Goal: Transaction & Acquisition: Purchase product/service

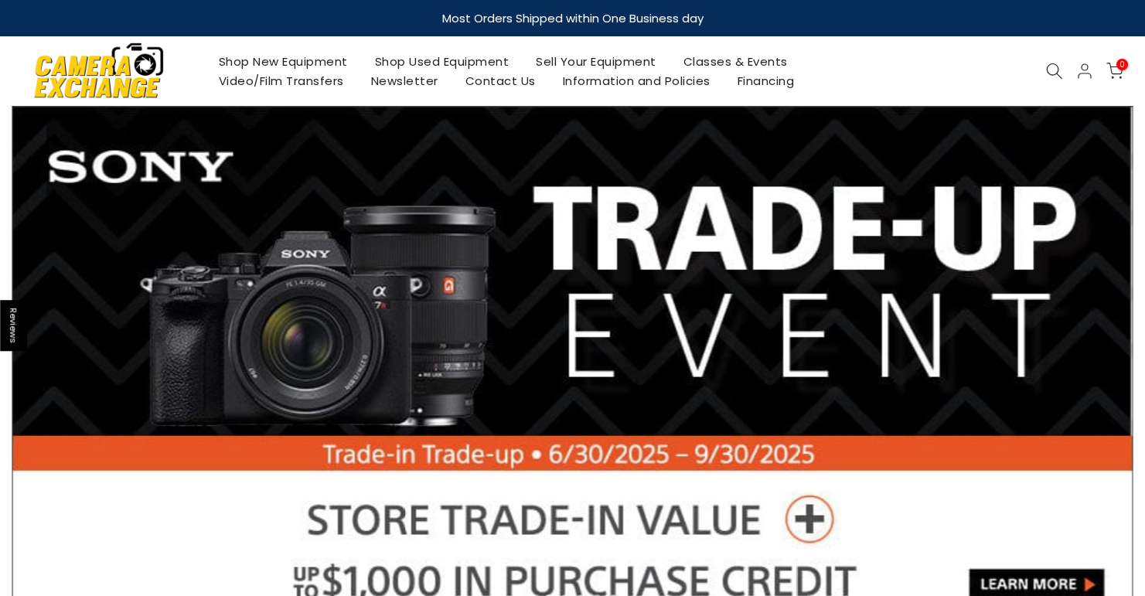
click at [422, 60] on link "Shop Used Equipment" at bounding box center [442, 61] width 162 height 19
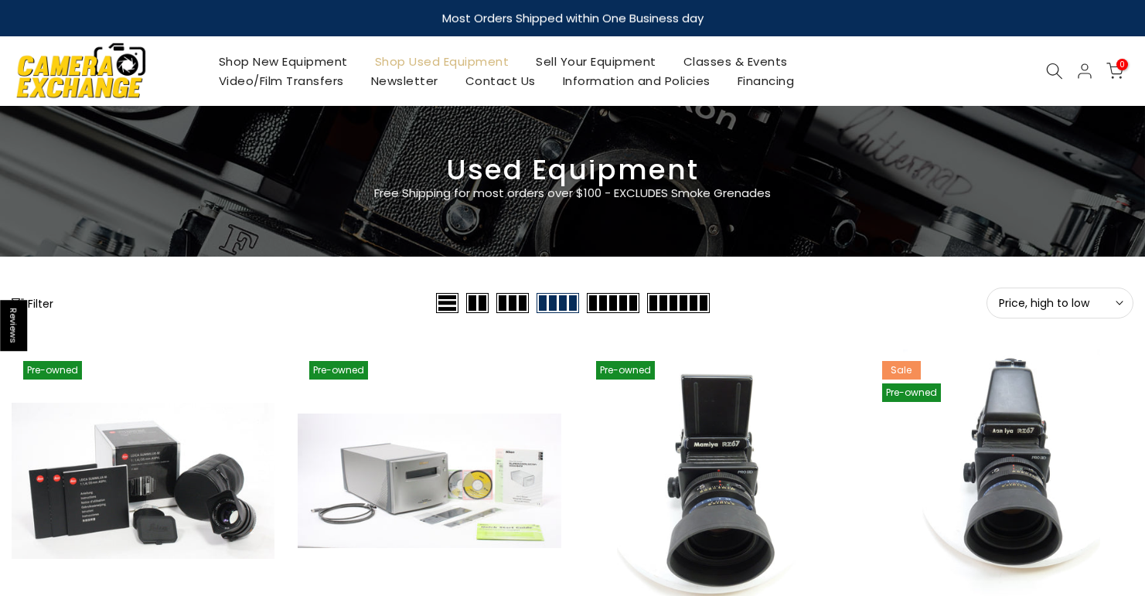
click at [39, 303] on button "Filter" at bounding box center [33, 302] width 42 height 15
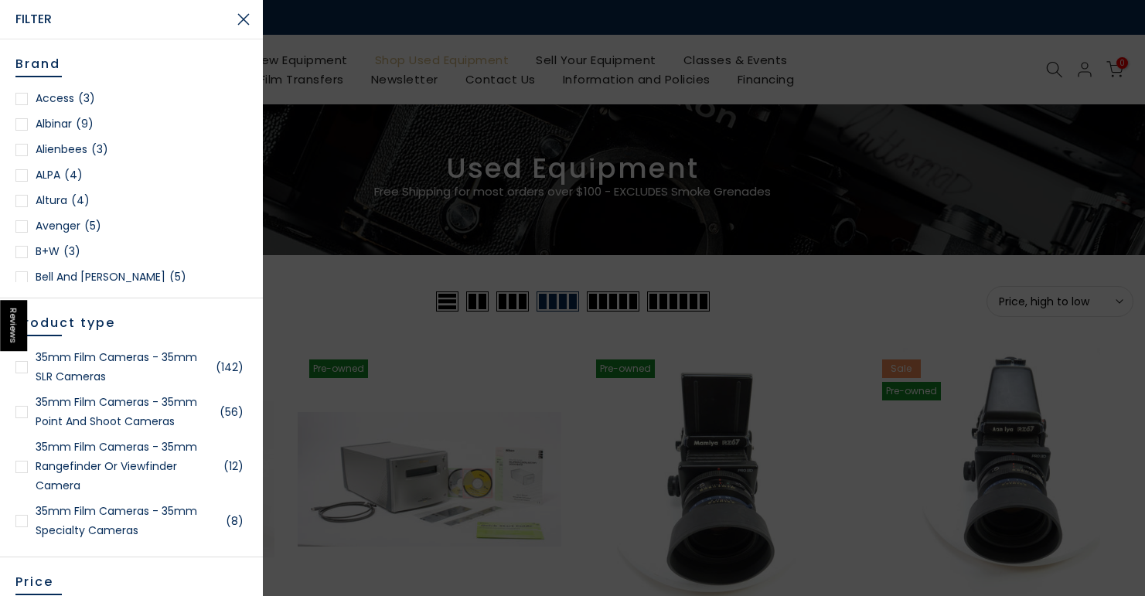
click at [23, 411] on div at bounding box center [21, 412] width 12 height 12
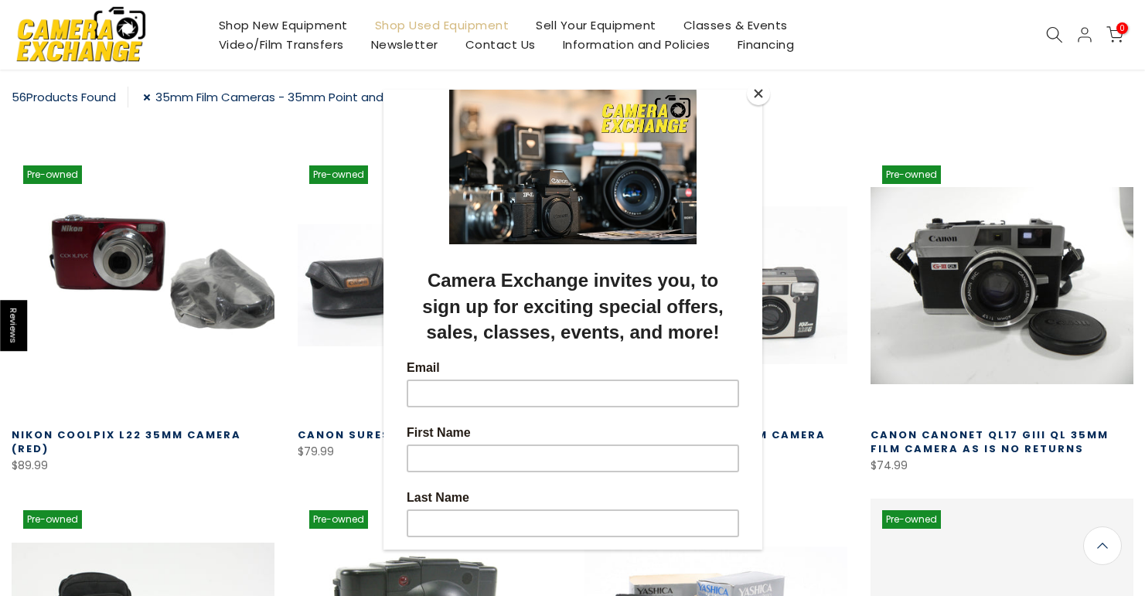
scroll to position [272, 0]
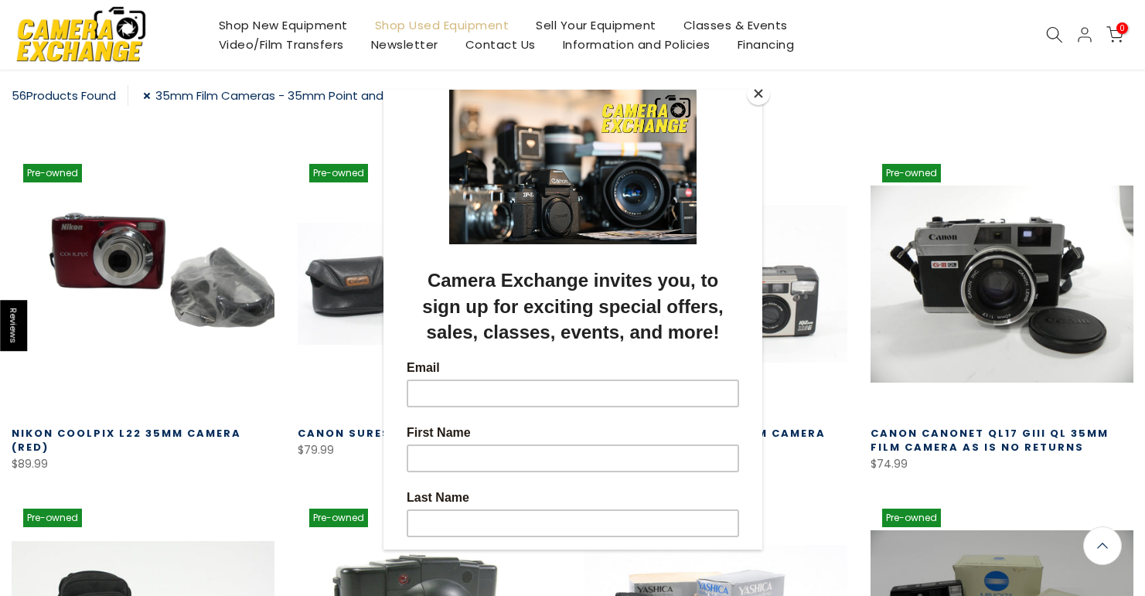
click at [755, 94] on button "Close" at bounding box center [758, 93] width 23 height 23
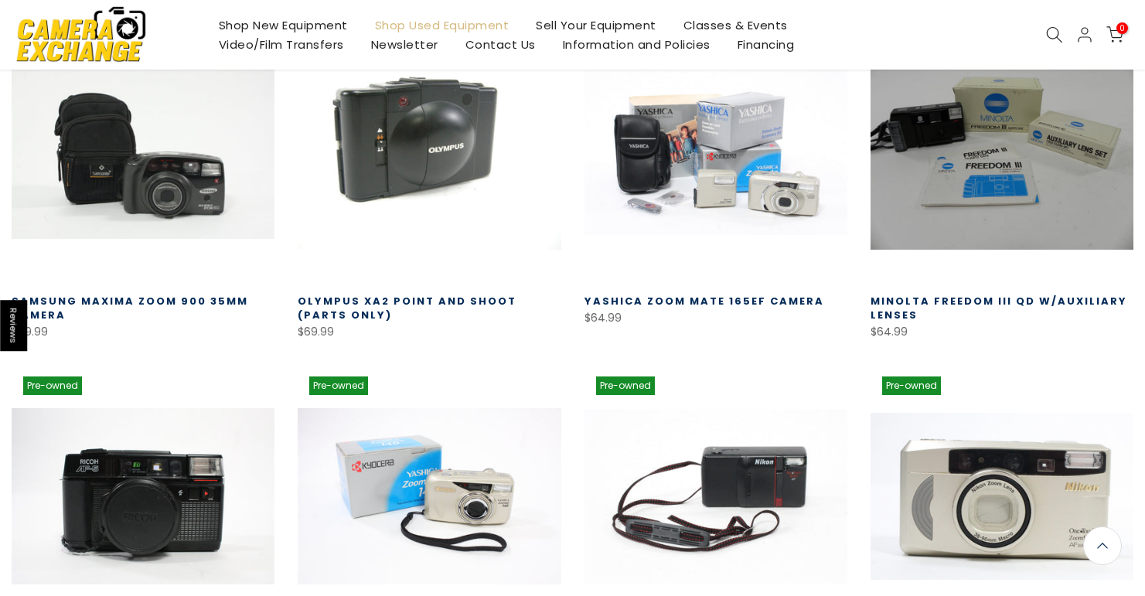
scroll to position [1094, 0]
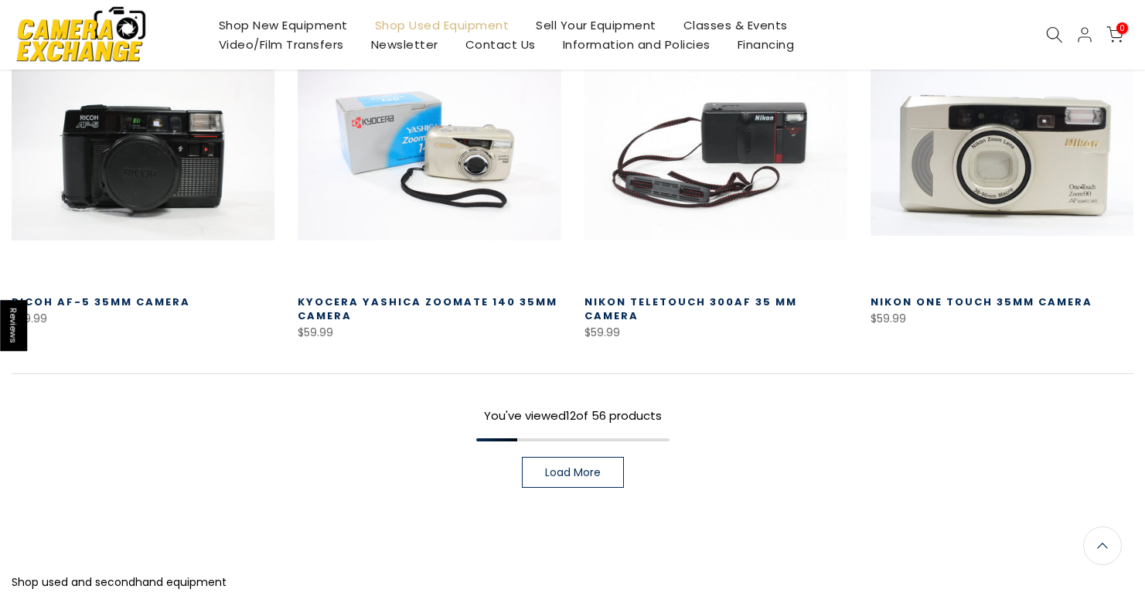
click at [576, 480] on link "Load More" at bounding box center [573, 472] width 102 height 31
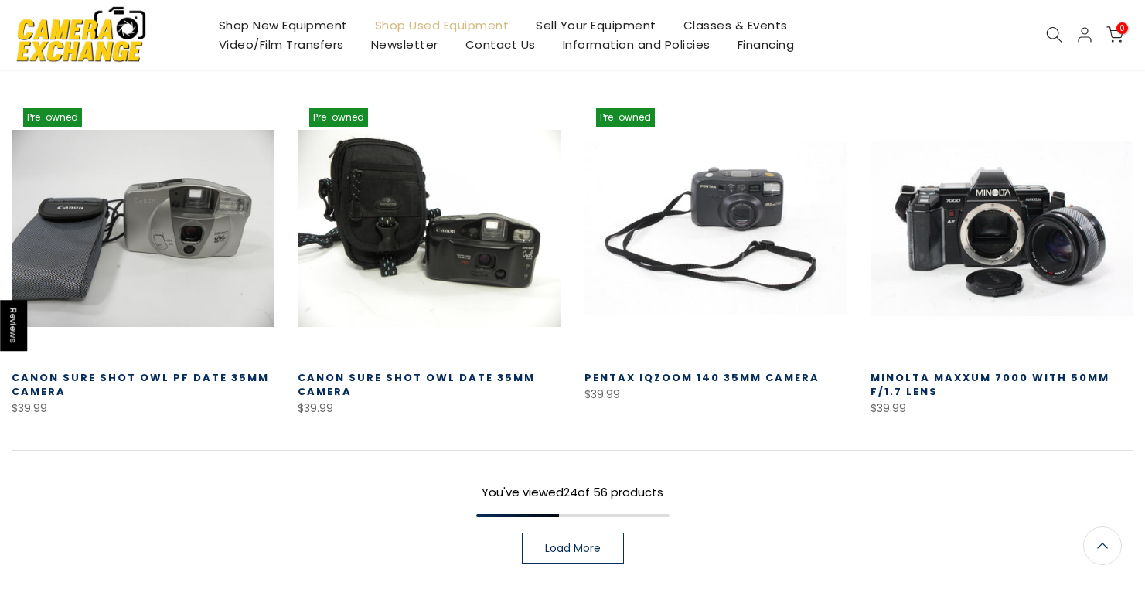
scroll to position [2052, 0]
click at [595, 543] on span "Load More" at bounding box center [573, 548] width 56 height 11
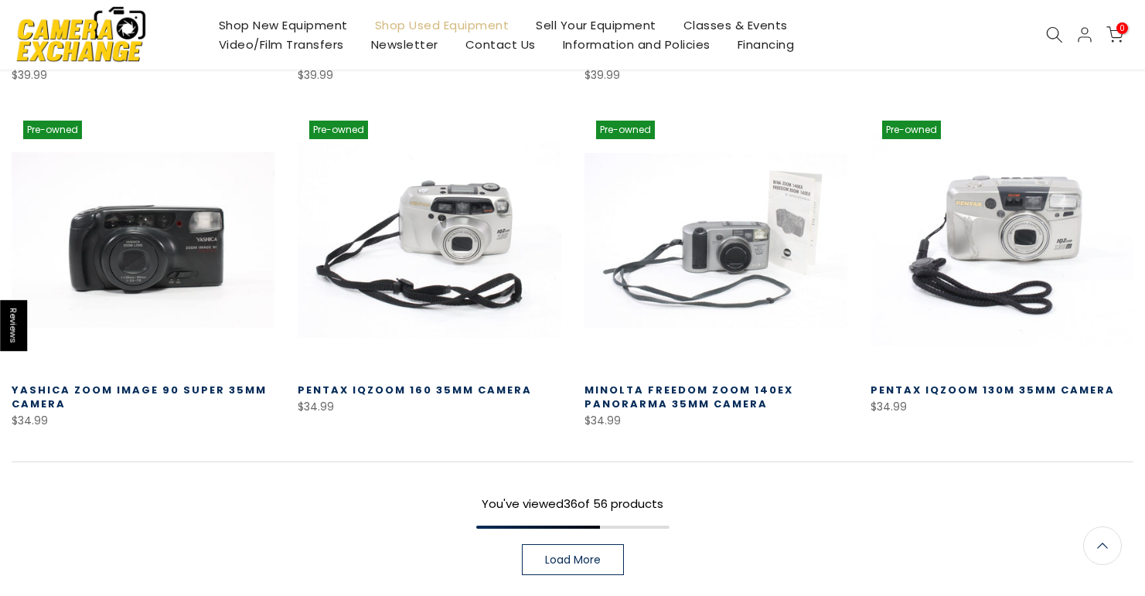
scroll to position [3309, 0]
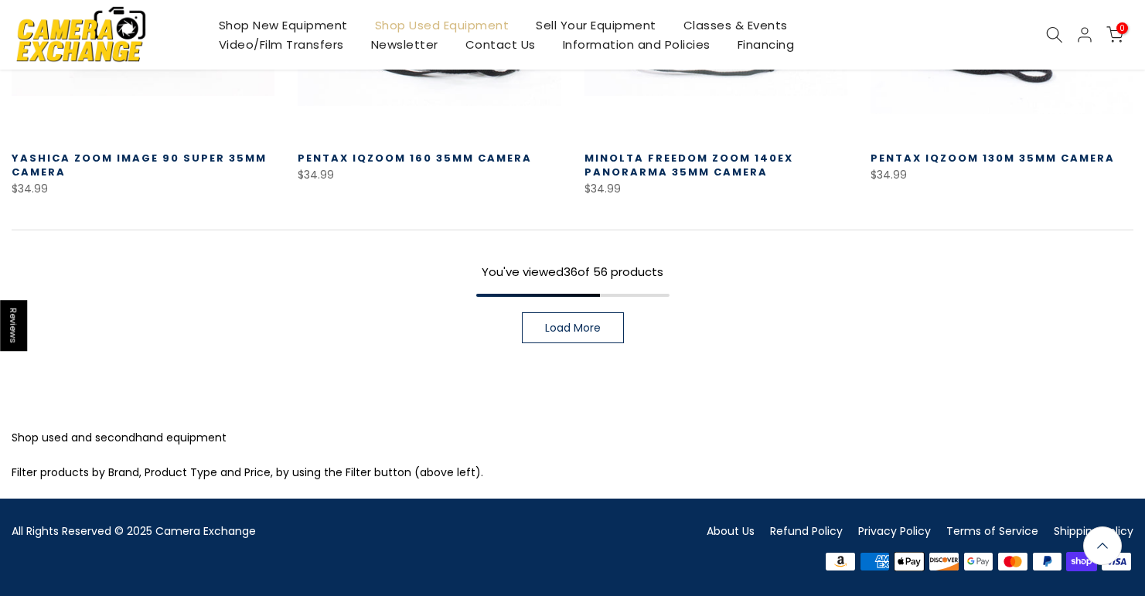
click at [564, 340] on link "Load More" at bounding box center [573, 327] width 102 height 31
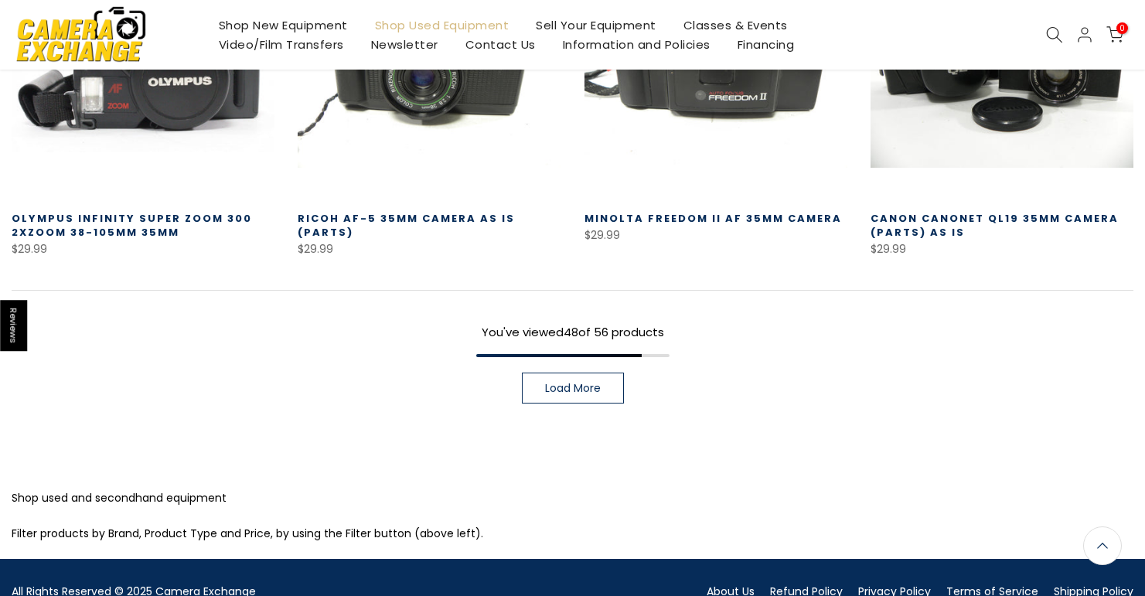
scroll to position [4290, 0]
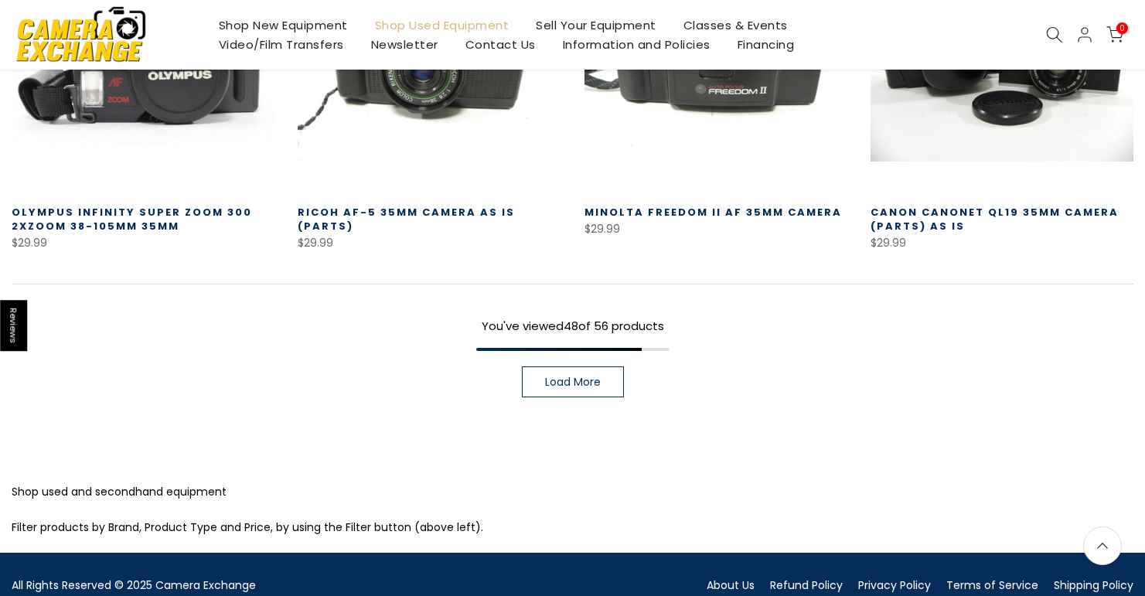
click at [581, 356] on div "You've viewed 48 of 56 products Load More" at bounding box center [573, 341] width 1122 height 114
click at [582, 385] on span "Load More" at bounding box center [573, 382] width 56 height 11
